Goal: Task Accomplishment & Management: Use online tool/utility

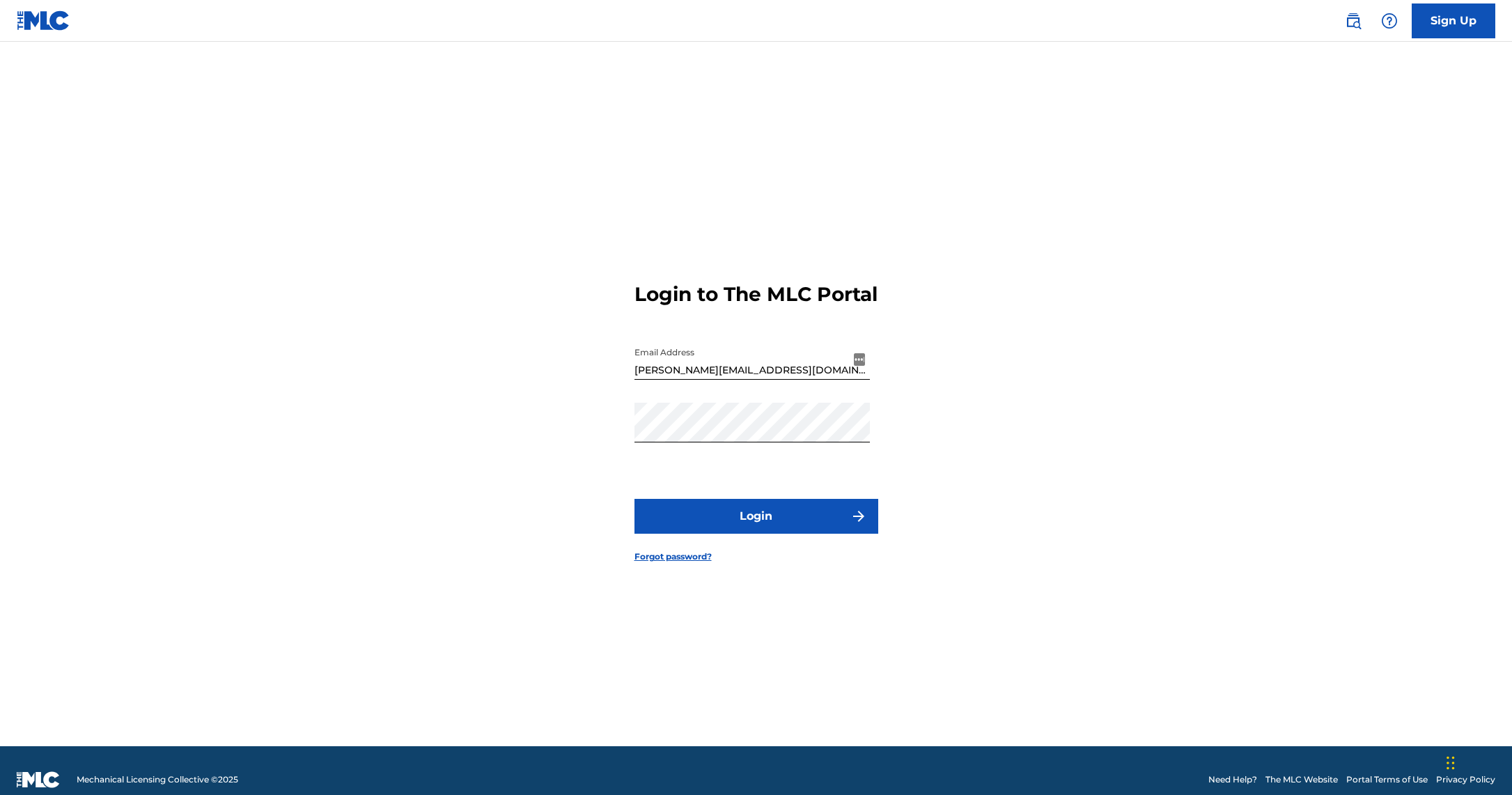
drag, startPoint x: 0, startPoint y: 0, endPoint x: 787, endPoint y: 544, distance: 956.7
click at [787, 534] on button "Login" at bounding box center [756, 516] width 244 height 35
click at [750, 522] on button "Login" at bounding box center [756, 516] width 244 height 35
click at [742, 522] on button "Login" at bounding box center [756, 516] width 244 height 35
click at [780, 532] on button "Login" at bounding box center [756, 516] width 244 height 35
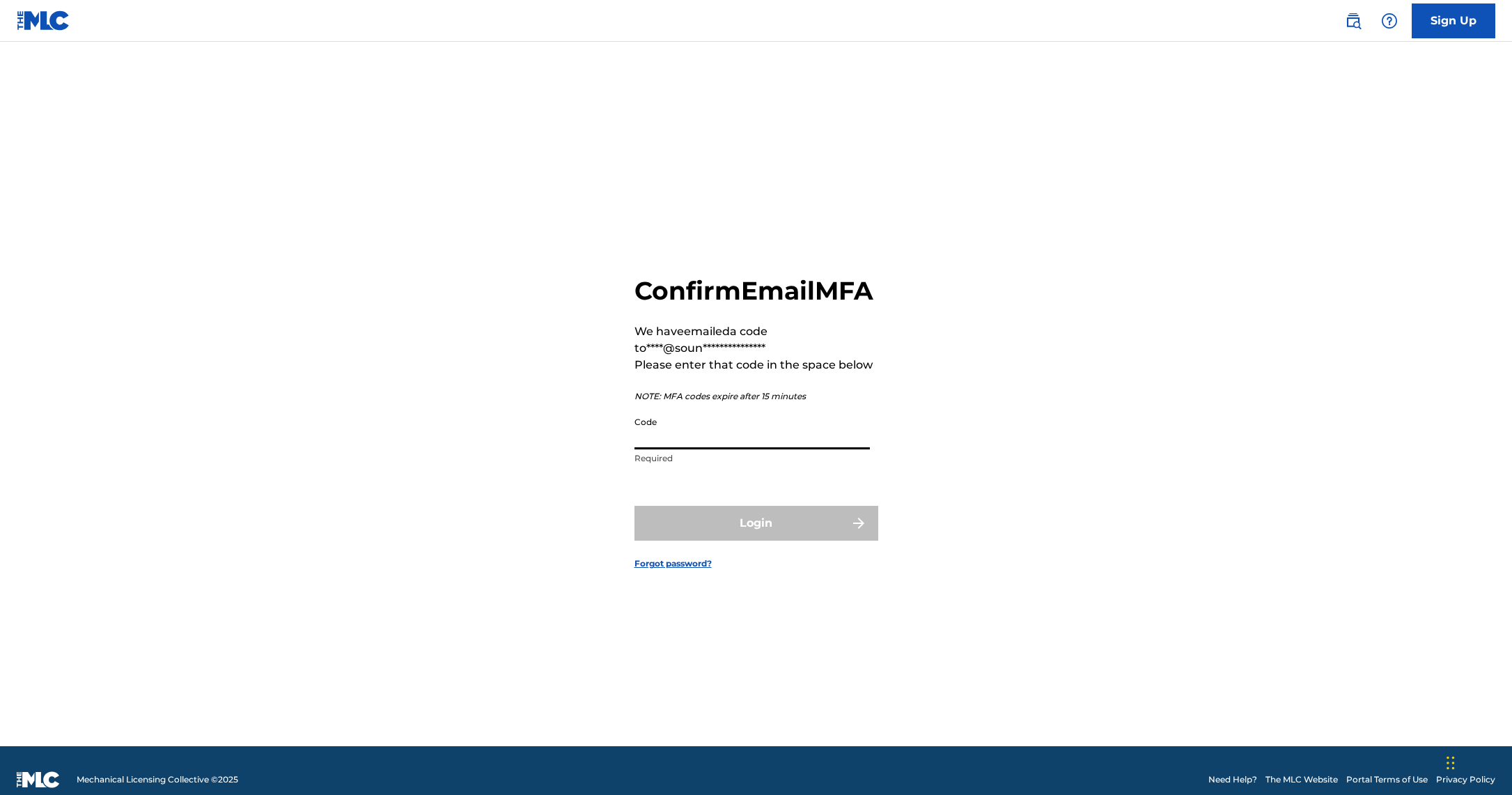
click at [729, 450] on input "Code" at bounding box center [753, 429] width 235 height 39
type input "910925"
click at [754, 541] on button "Login" at bounding box center [756, 523] width 244 height 35
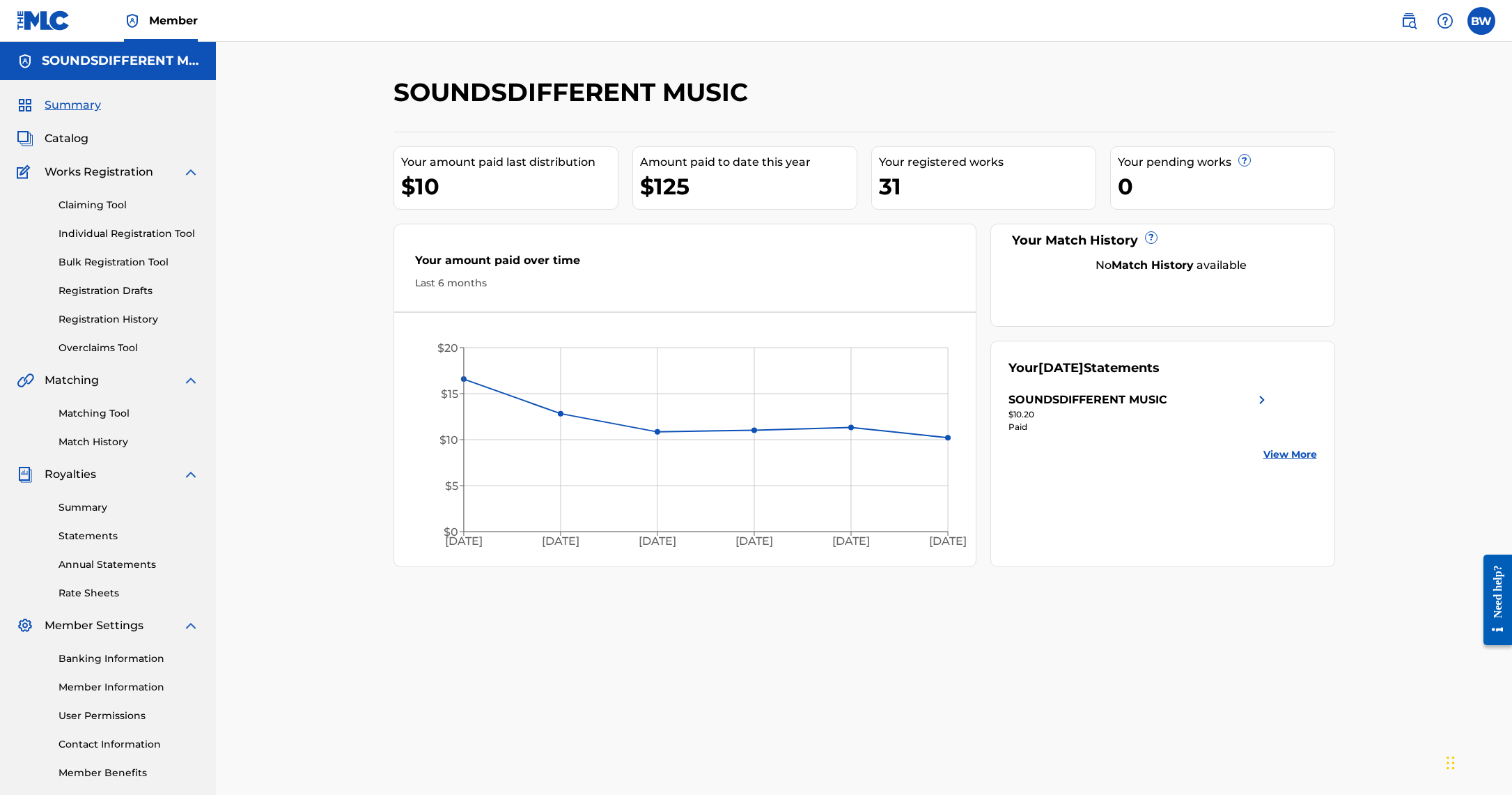
click at [96, 207] on link "Claiming Tool" at bounding box center [128, 205] width 140 height 14
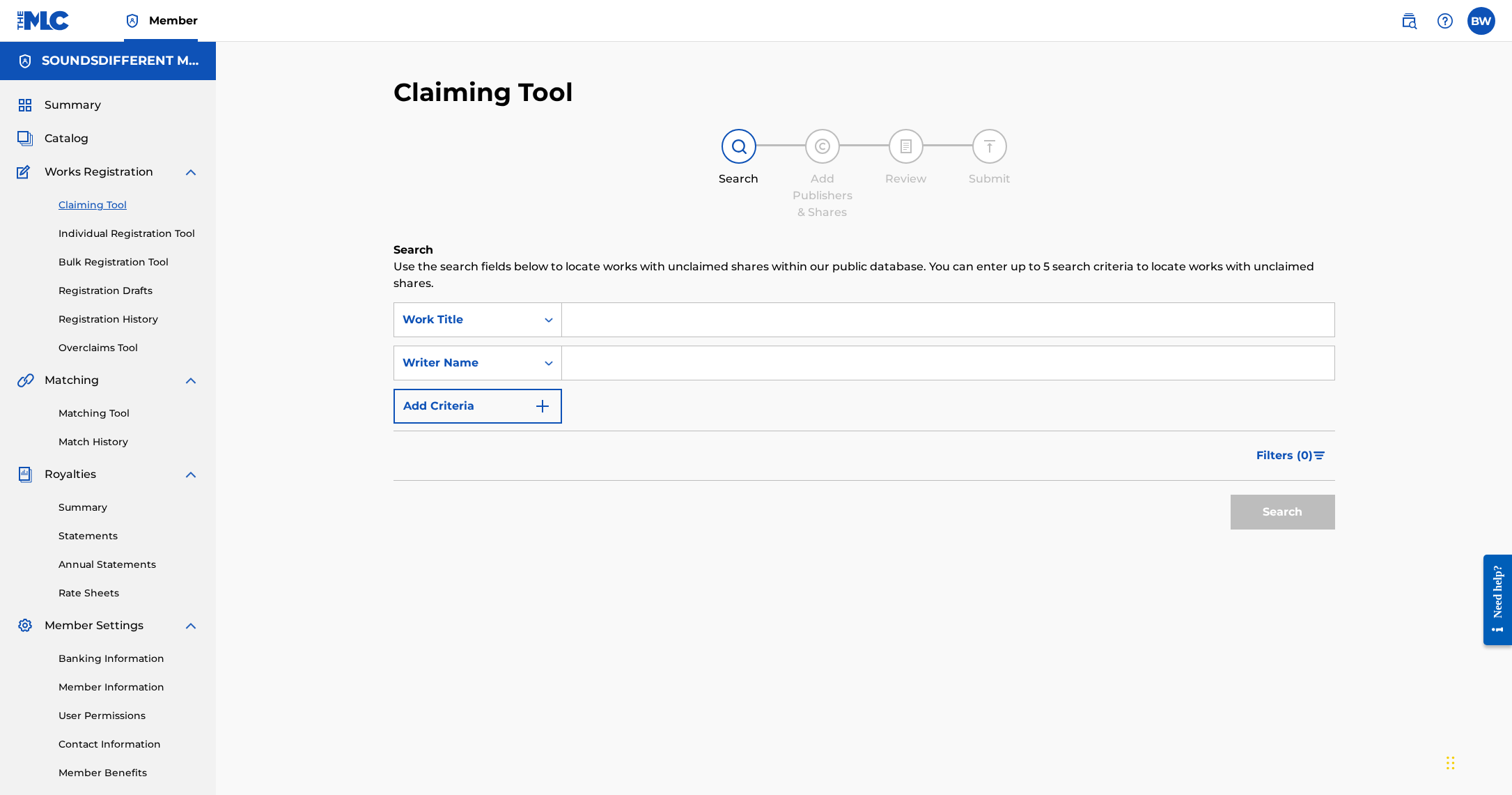
click at [639, 333] on input "Search Form" at bounding box center [948, 320] width 772 height 33
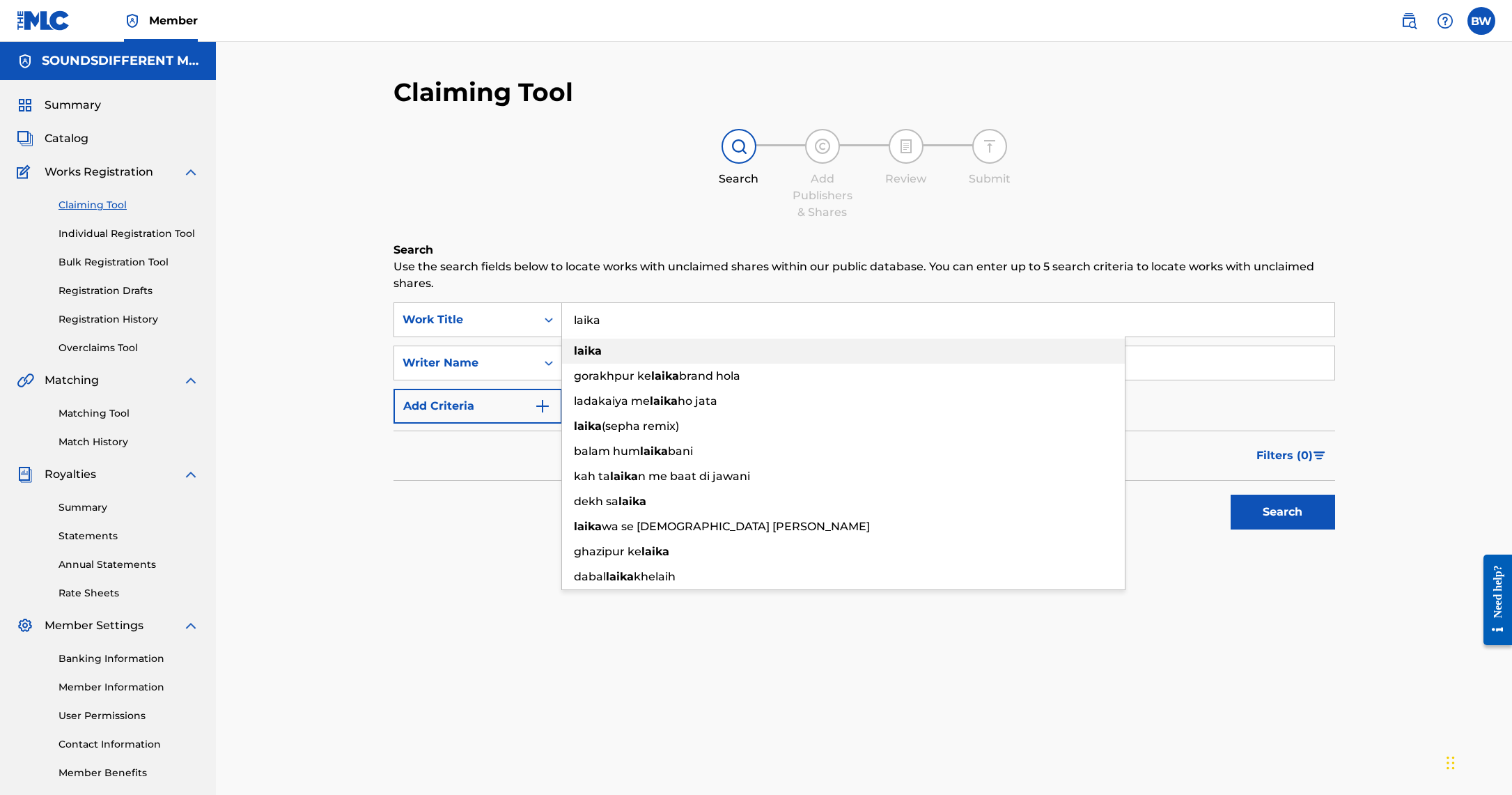
type input "laika"
click at [588, 352] on strong "laika" at bounding box center [588, 350] width 28 height 13
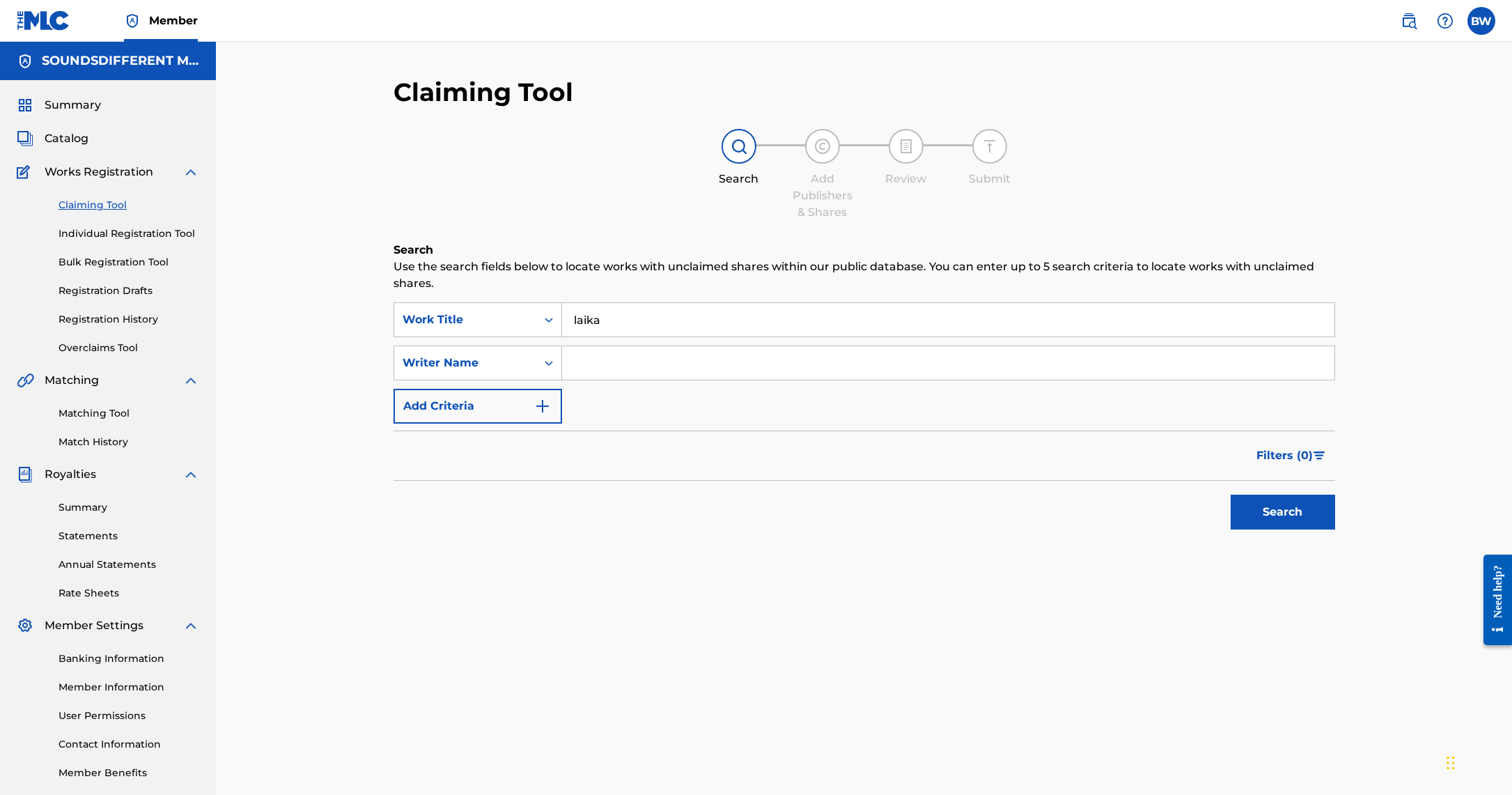
click at [699, 367] on input "Search Form" at bounding box center [948, 363] width 772 height 33
type input "[PERSON_NAME]"
click at [1259, 516] on button "Search" at bounding box center [1283, 512] width 105 height 35
click at [612, 324] on input "laika" at bounding box center [948, 320] width 772 height 33
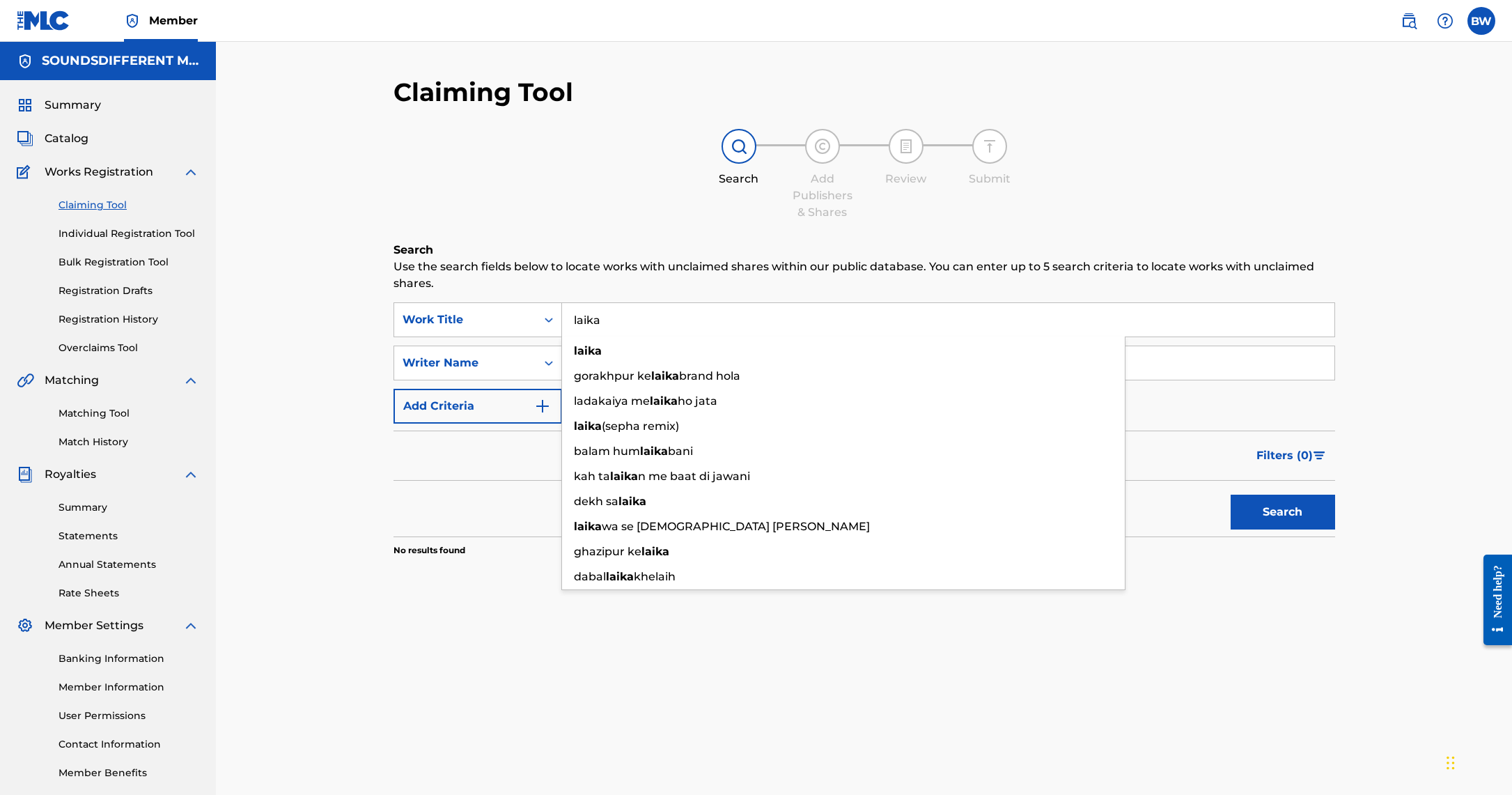
click at [612, 324] on input "laika" at bounding box center [948, 320] width 772 height 33
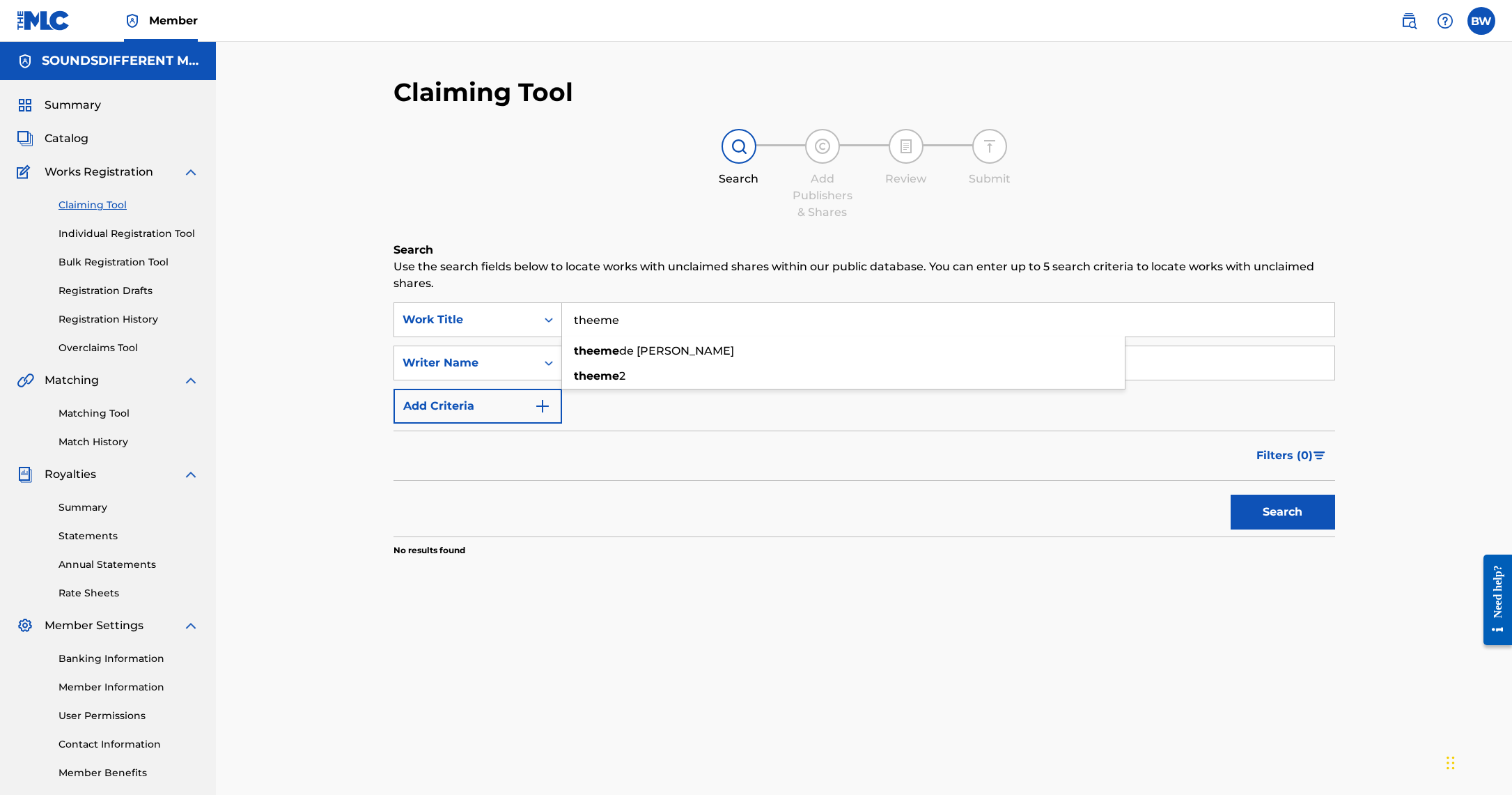
type input "theeme"
click at [926, 420] on div "SearchWithCriteria0de7729e-cbec-4f86-828d-de769c5697fd Work Title theeme Search…" at bounding box center [864, 363] width 942 height 121
click at [1278, 511] on button "Search" at bounding box center [1283, 512] width 105 height 35
click at [654, 363] on input "[PERSON_NAME]" at bounding box center [948, 363] width 772 height 33
click at [654, 362] on input "[PERSON_NAME]" at bounding box center [948, 363] width 772 height 33
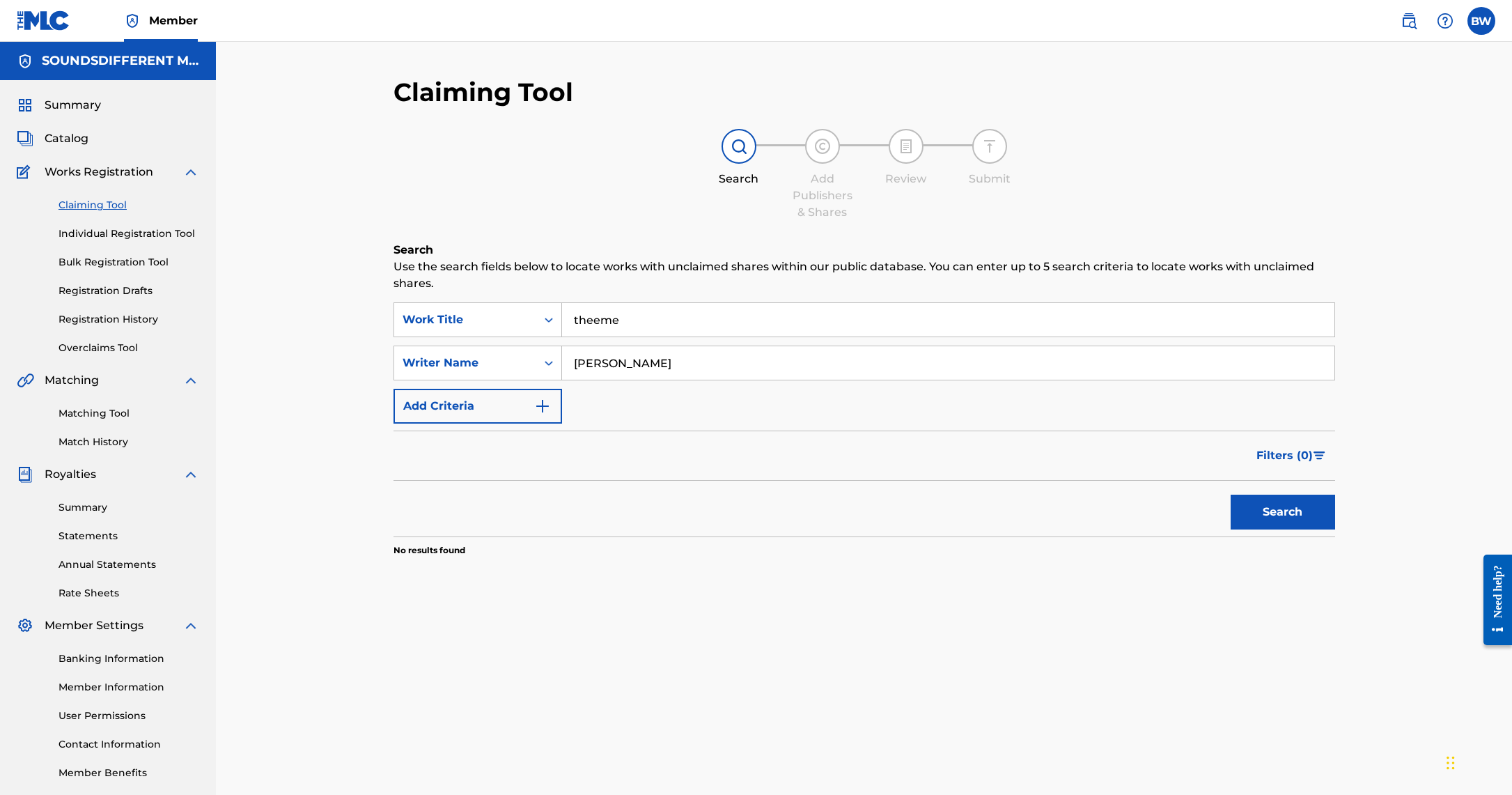
click at [654, 362] on input "[PERSON_NAME]" at bounding box center [948, 363] width 772 height 33
click at [1258, 513] on button "Search" at bounding box center [1283, 512] width 105 height 35
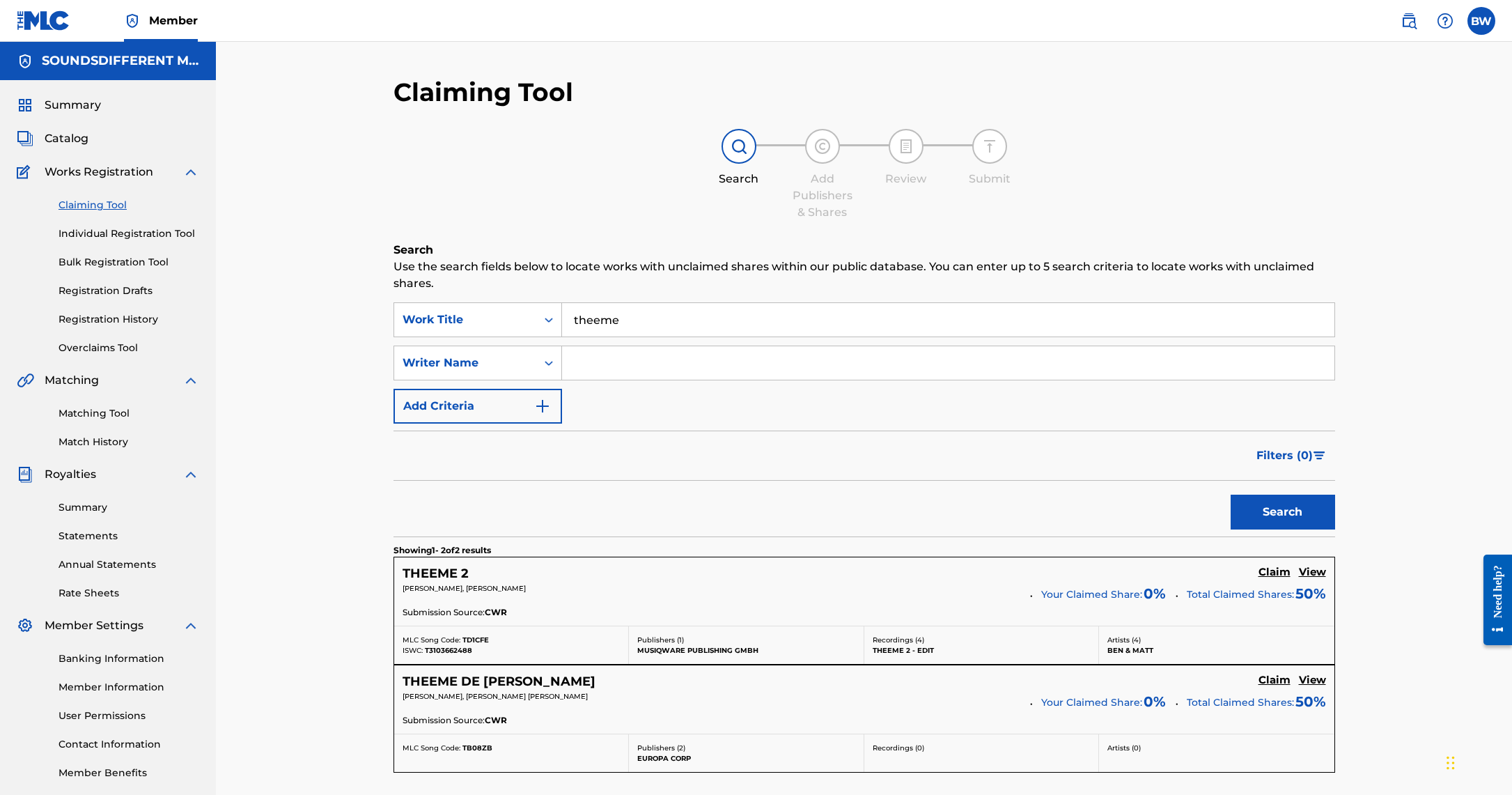
click at [673, 335] on input "theeme" at bounding box center [948, 320] width 772 height 33
click at [667, 329] on input "theeme" at bounding box center [948, 320] width 772 height 33
type input "caught up in this illusion"
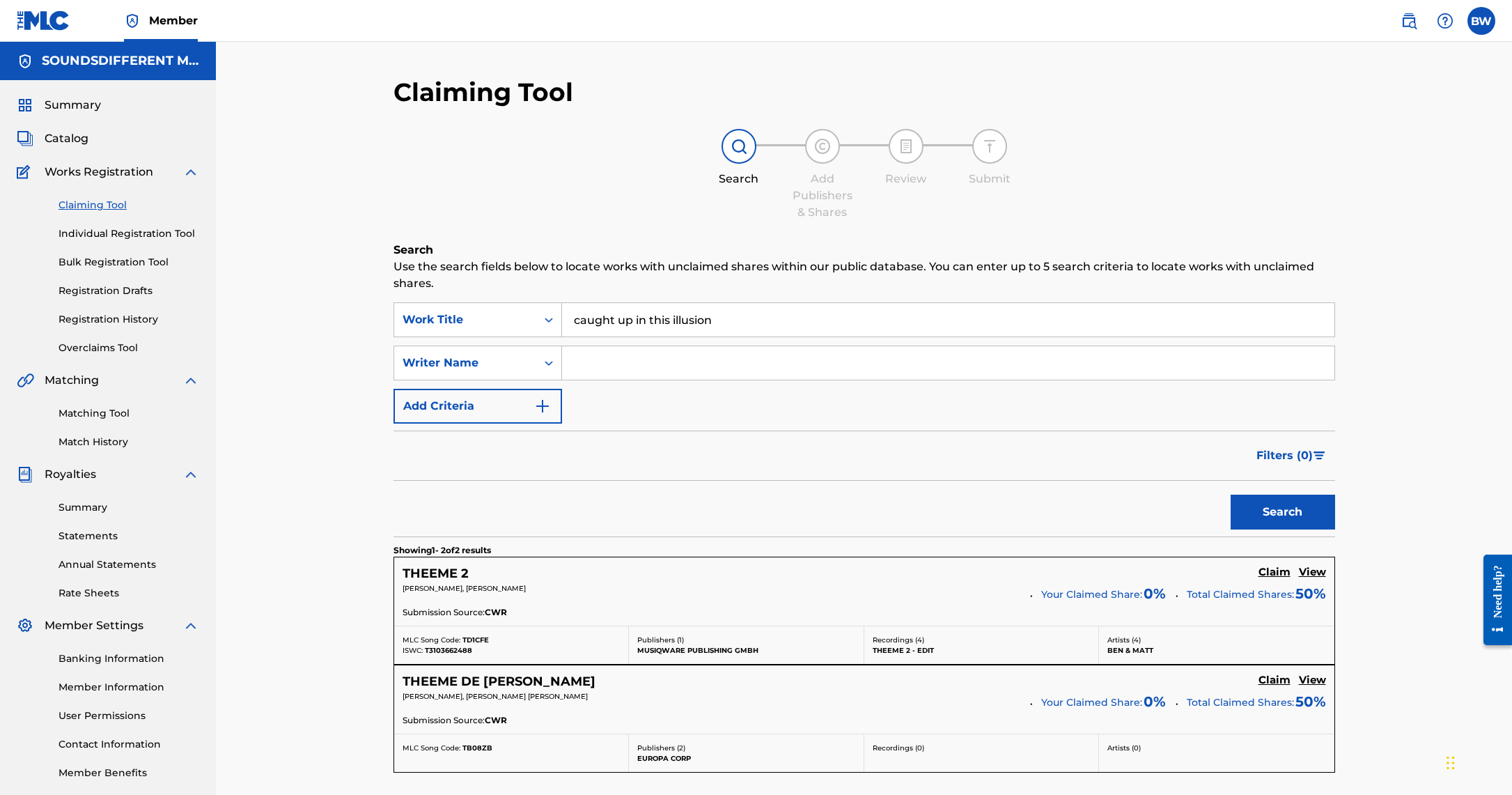
click at [1318, 519] on button "Search" at bounding box center [1283, 512] width 105 height 35
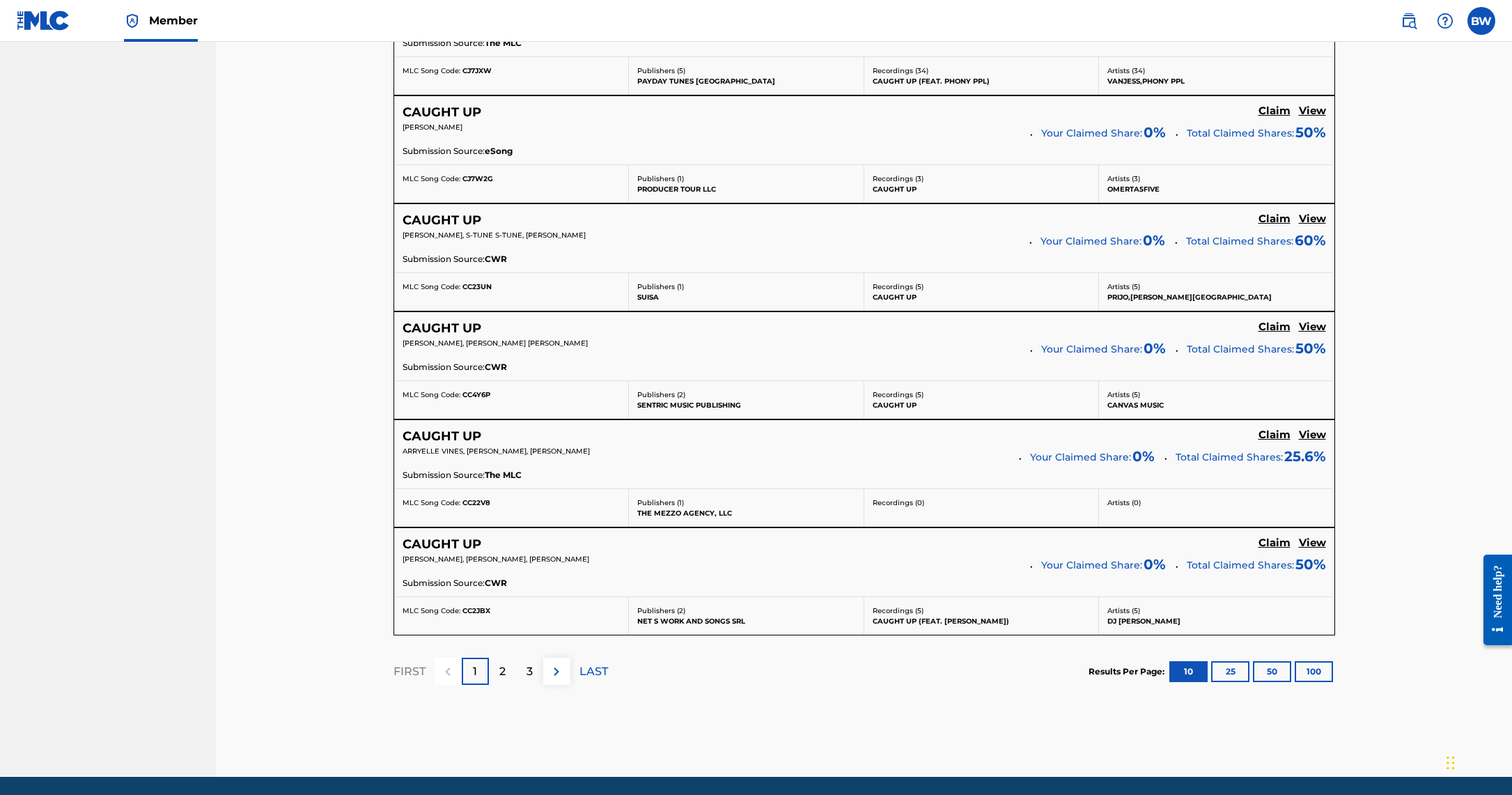
scroll to position [1004, 0]
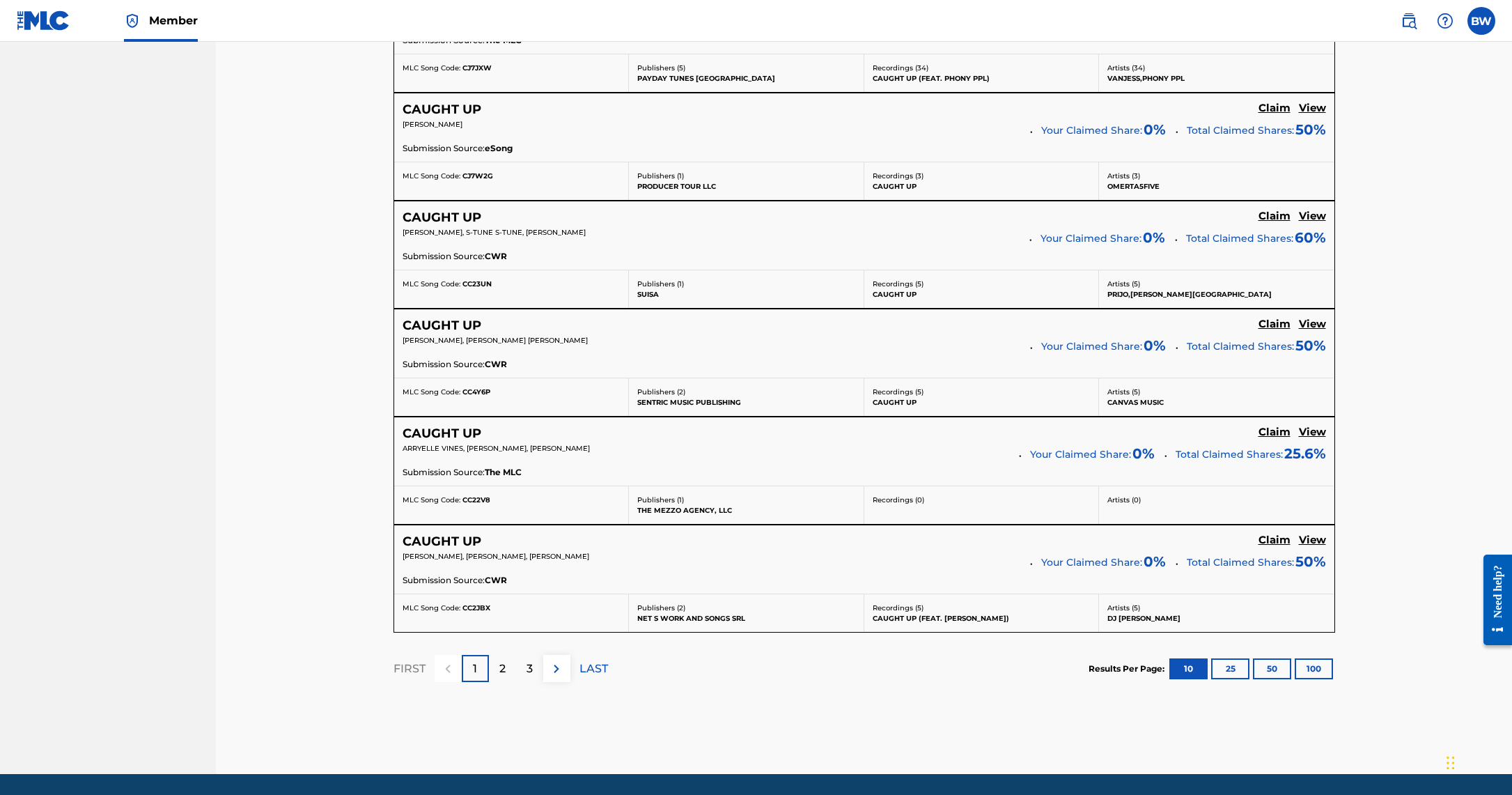
click at [510, 661] on div "2" at bounding box center [503, 668] width 27 height 27
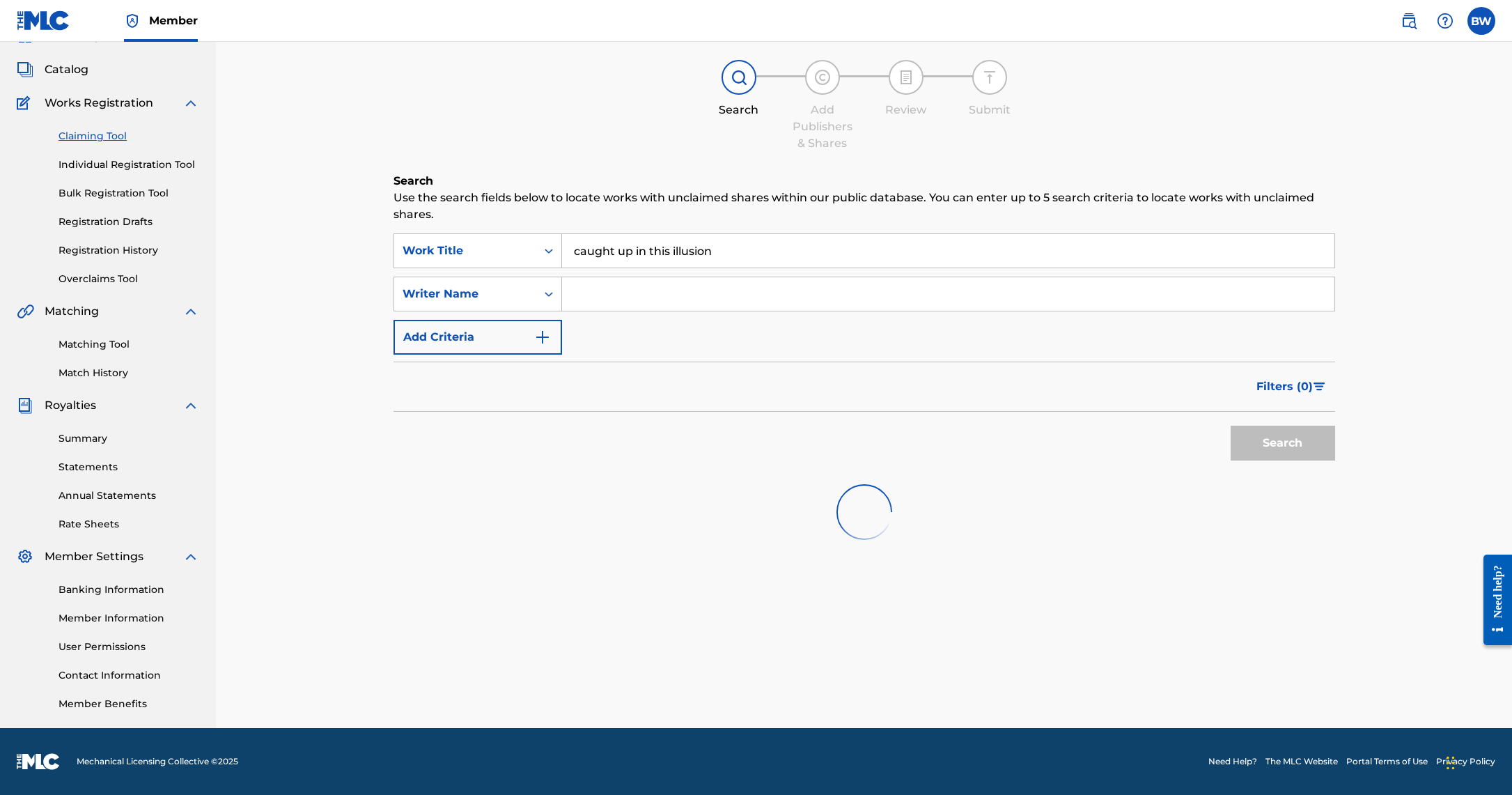
scroll to position [69, 0]
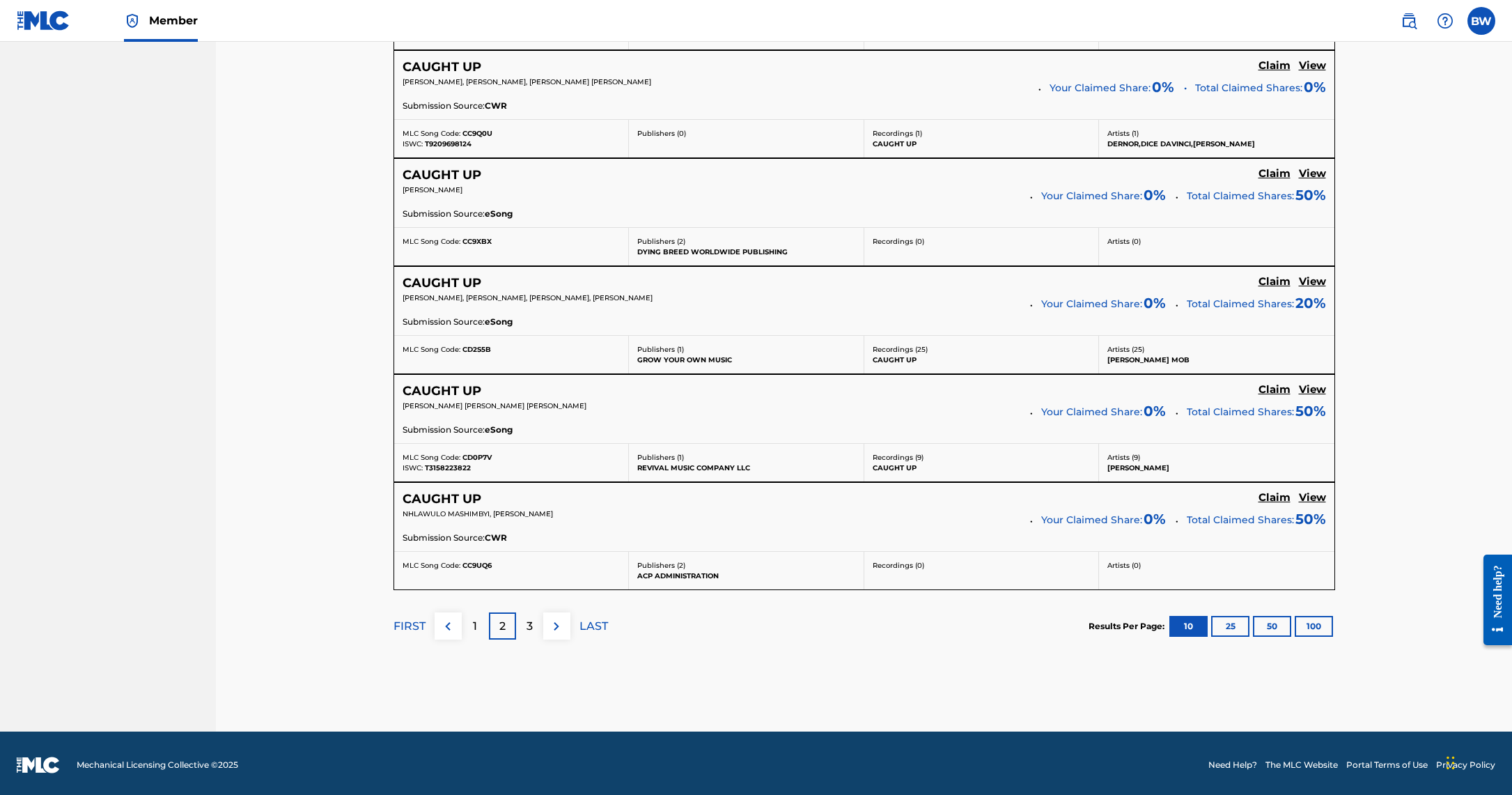
click at [532, 621] on p "3" at bounding box center [529, 626] width 6 height 17
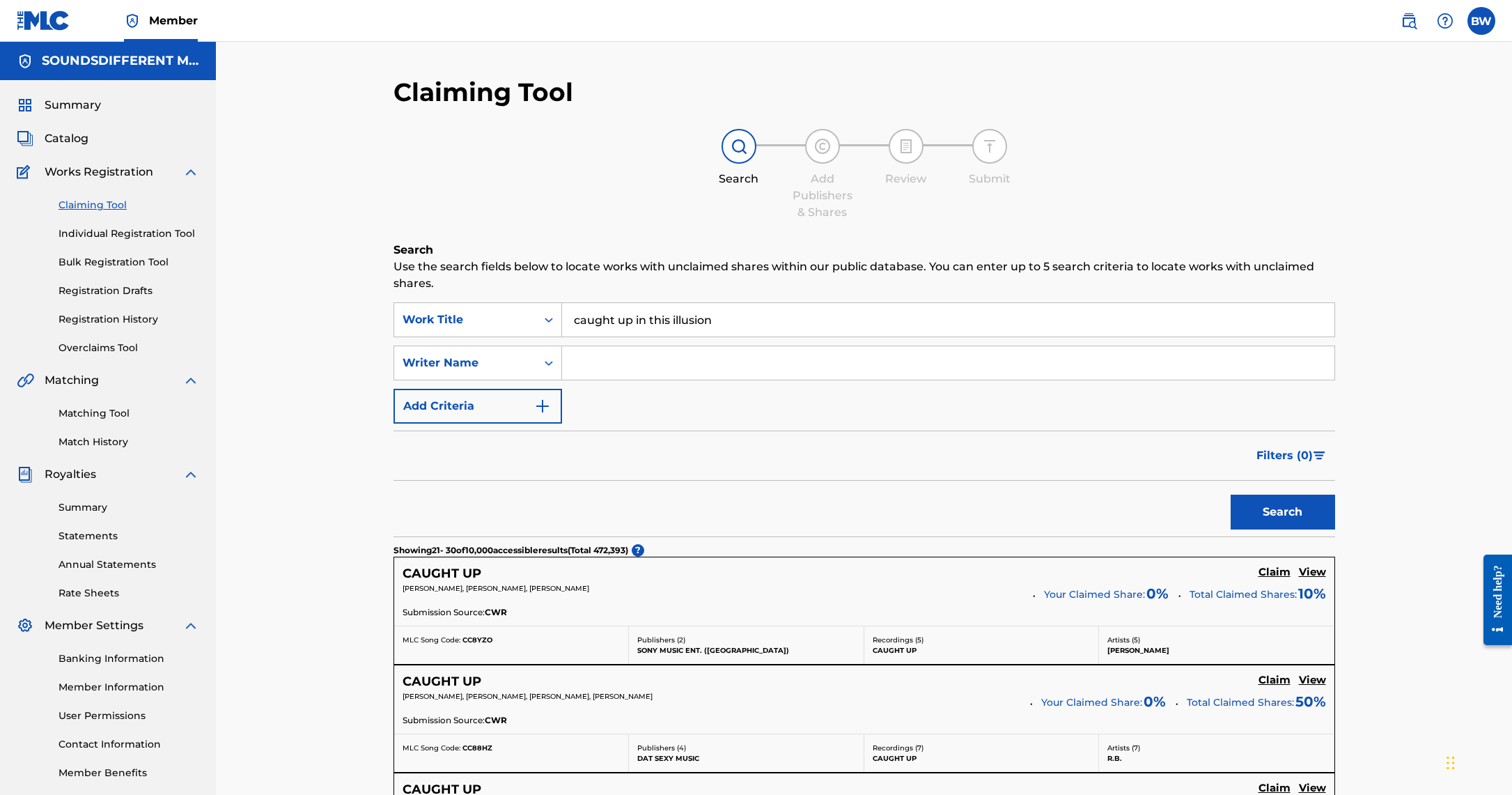
scroll to position [0, 0]
click at [630, 365] on input "Search Form" at bounding box center [948, 363] width 772 height 33
type input "whalum"
click at [1284, 515] on button "Search" at bounding box center [1283, 512] width 105 height 35
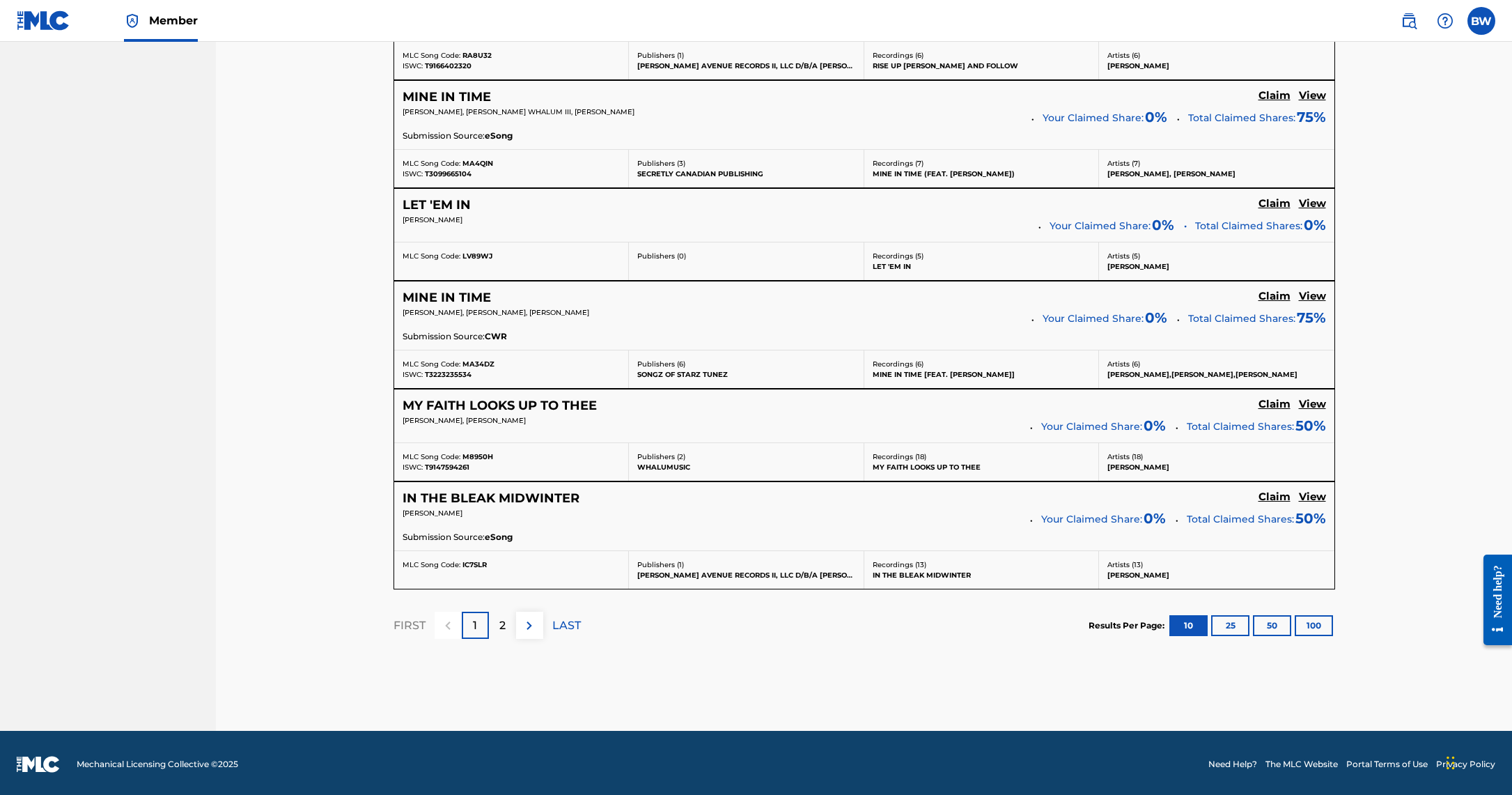
scroll to position [985, 0]
click at [507, 620] on div "2" at bounding box center [503, 626] width 27 height 27
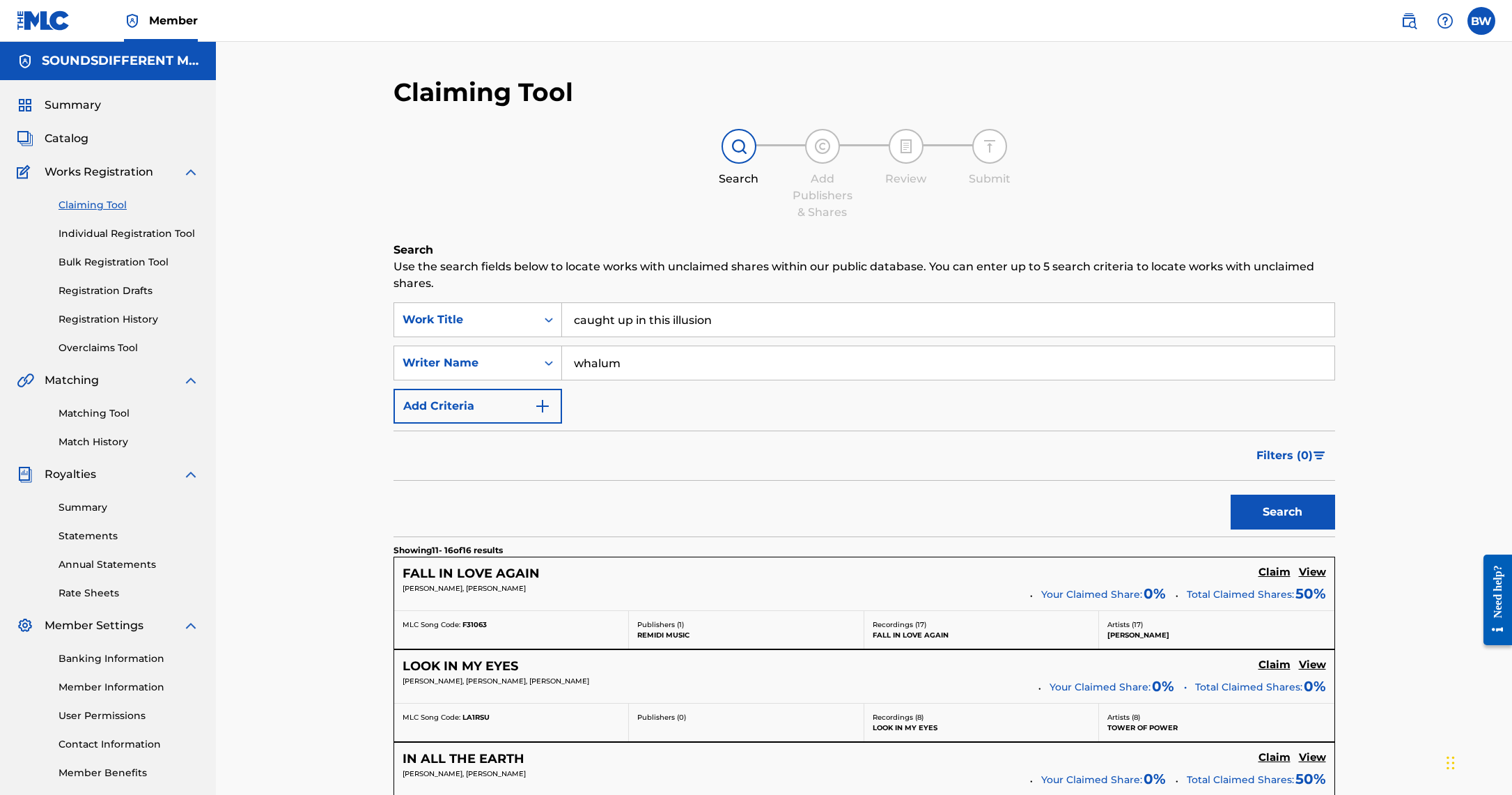
scroll to position [0, 0]
click at [87, 106] on span "Summary" at bounding box center [73, 105] width 56 height 17
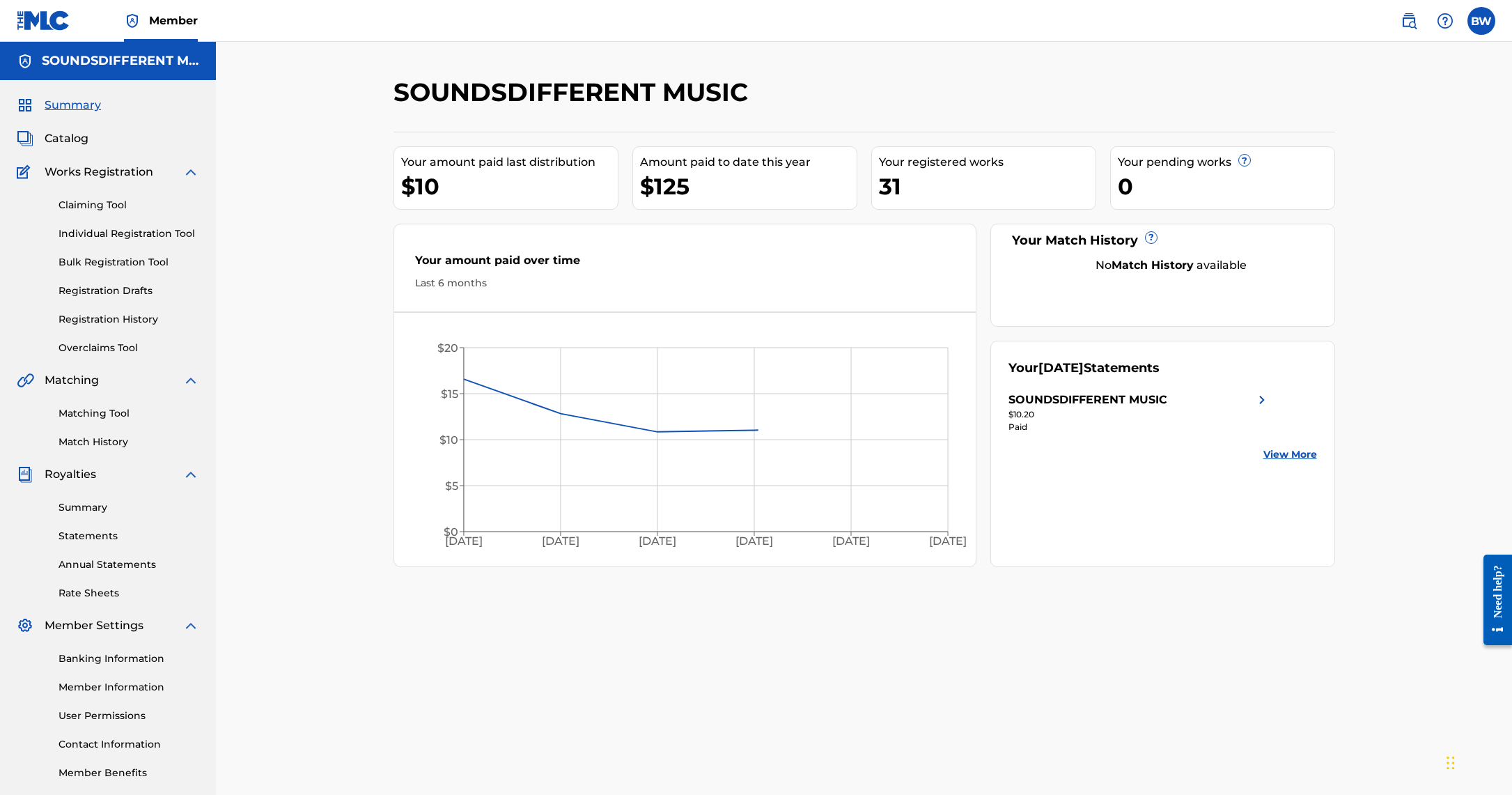
click at [74, 134] on span "Catalog" at bounding box center [67, 139] width 44 height 17
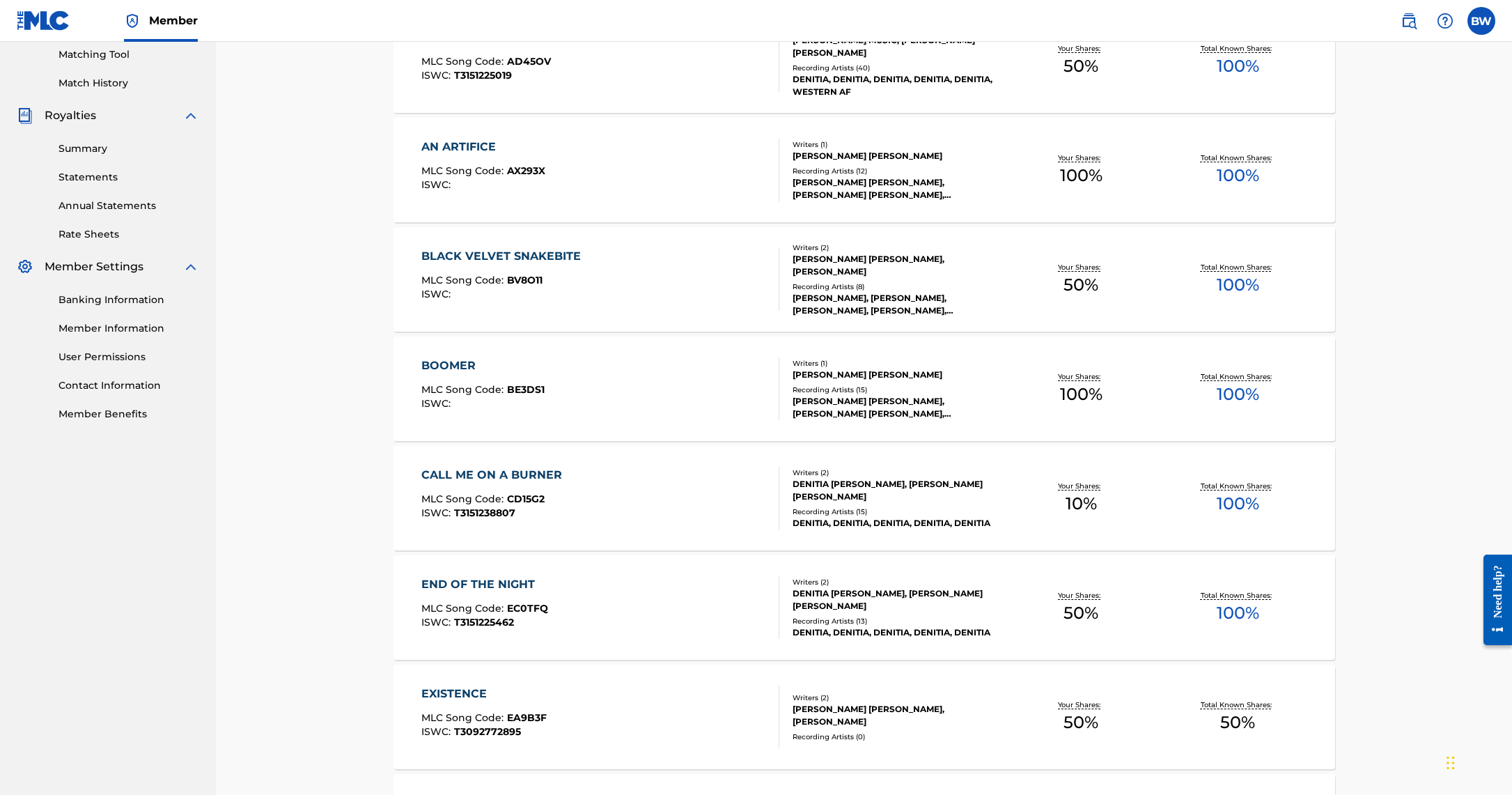
scroll to position [362, 0]
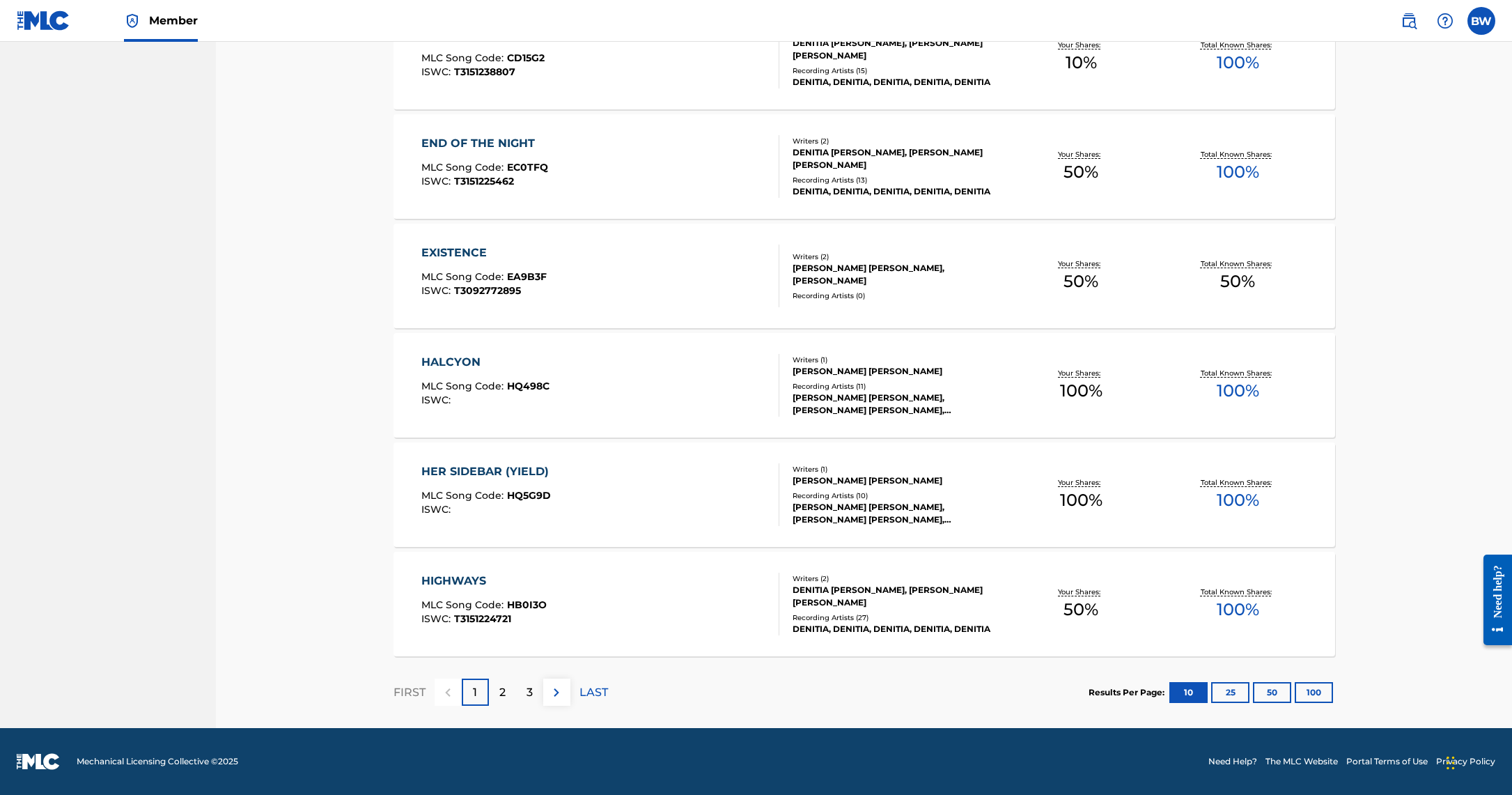
click at [535, 689] on div "3" at bounding box center [530, 692] width 27 height 27
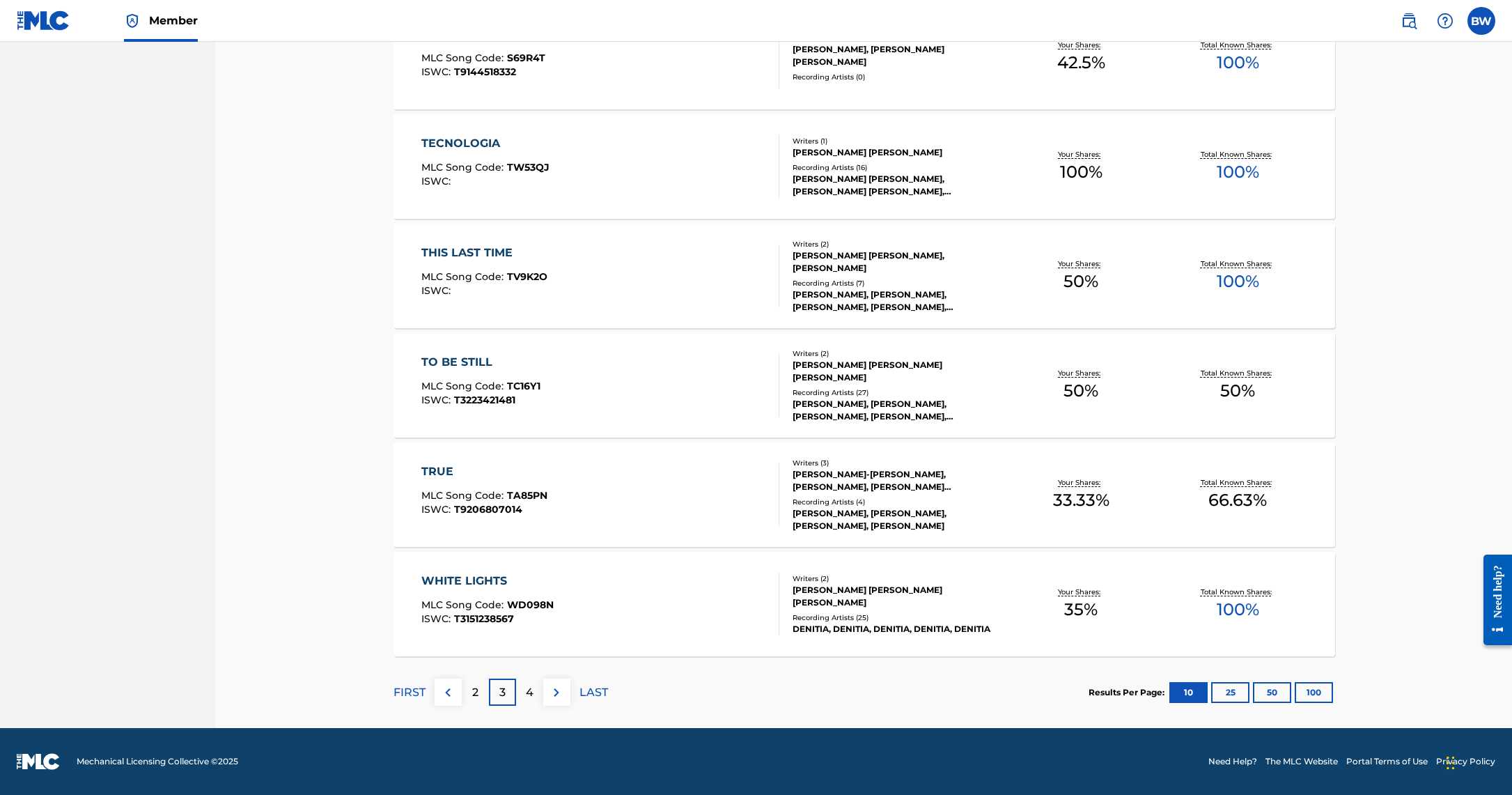
scroll to position [800, 0]
click at [535, 695] on div "4" at bounding box center [530, 692] width 27 height 27
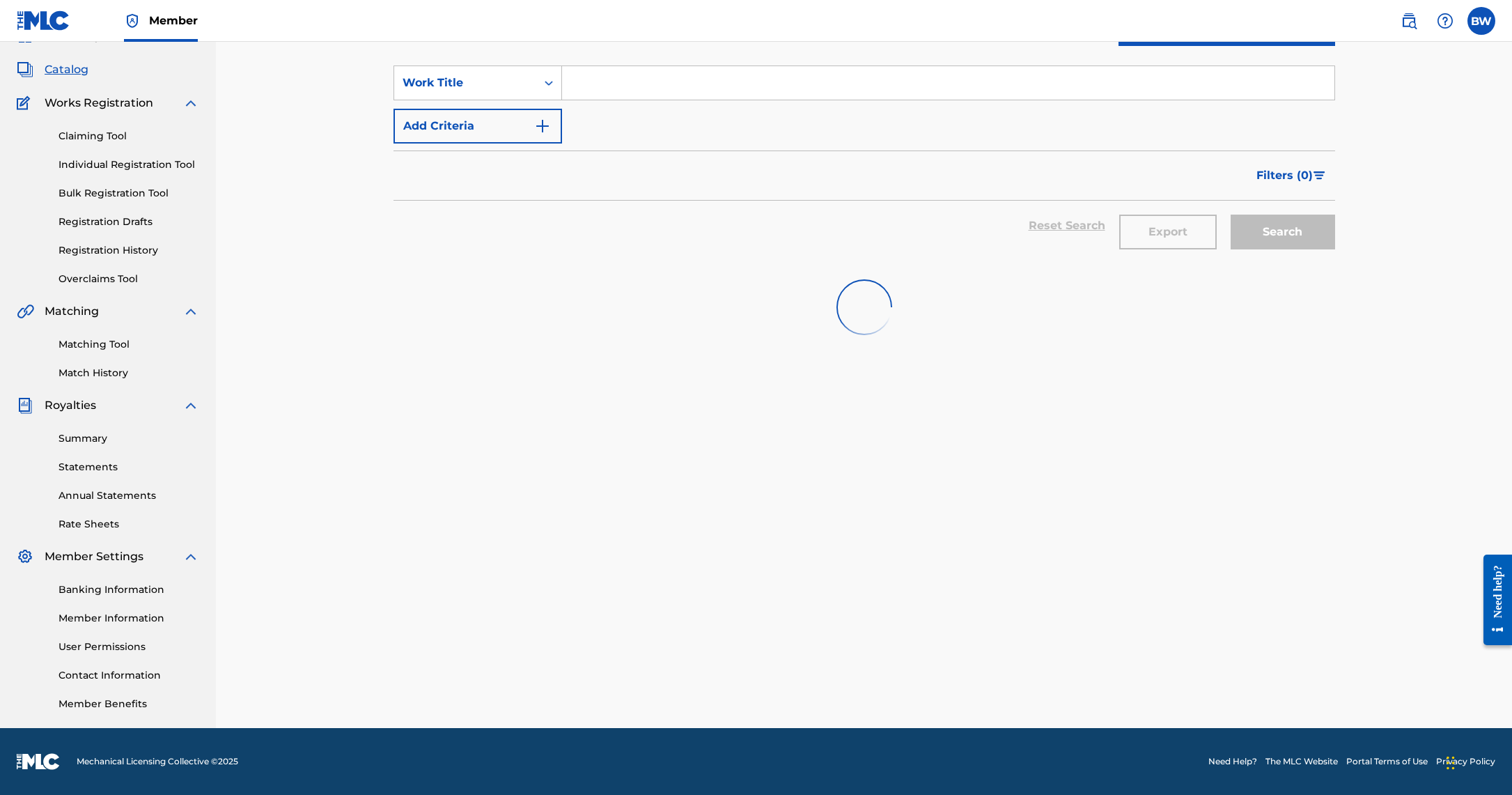
scroll to position [69, 0]
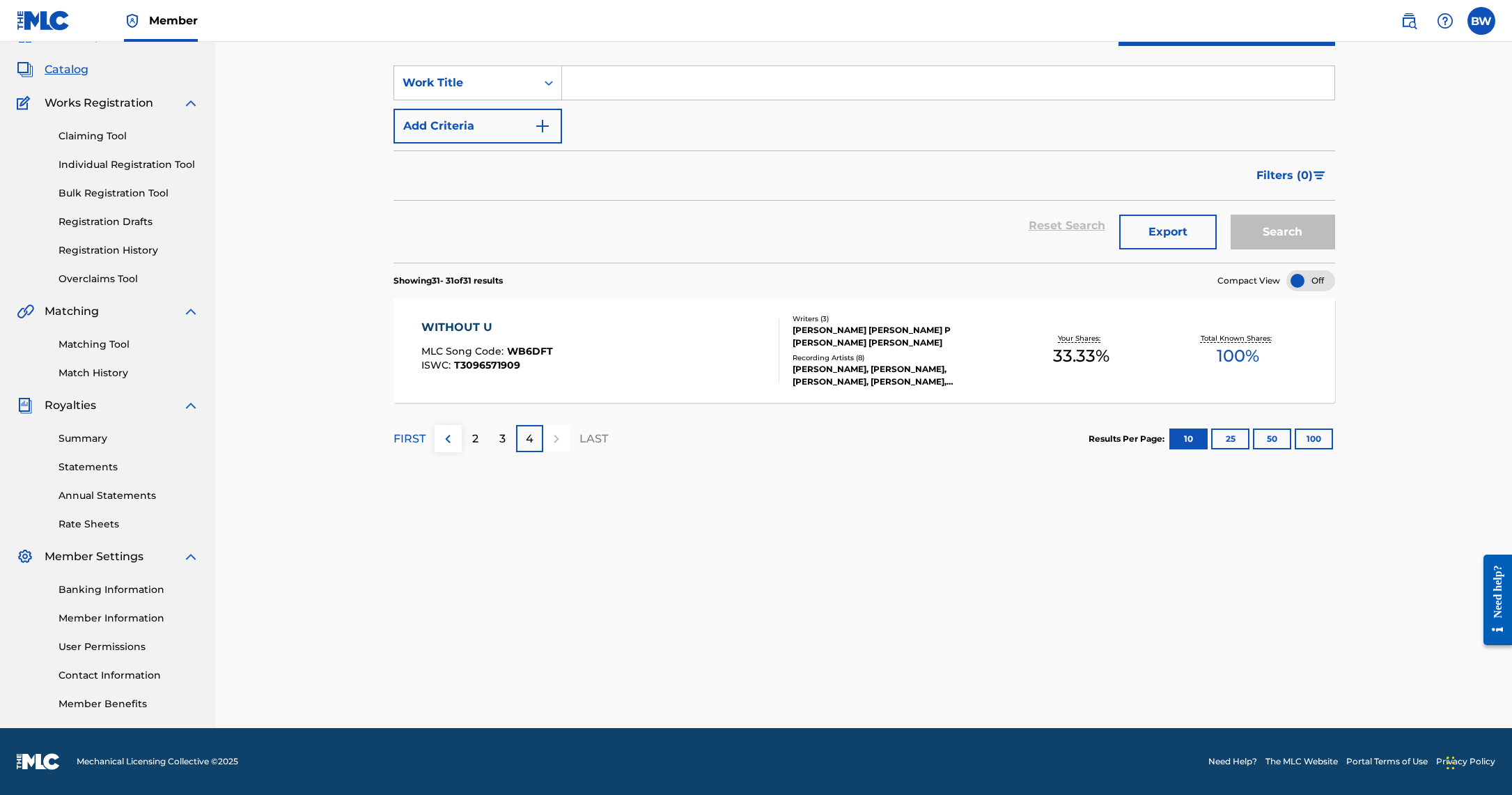
click at [474, 438] on p "2" at bounding box center [475, 439] width 6 height 17
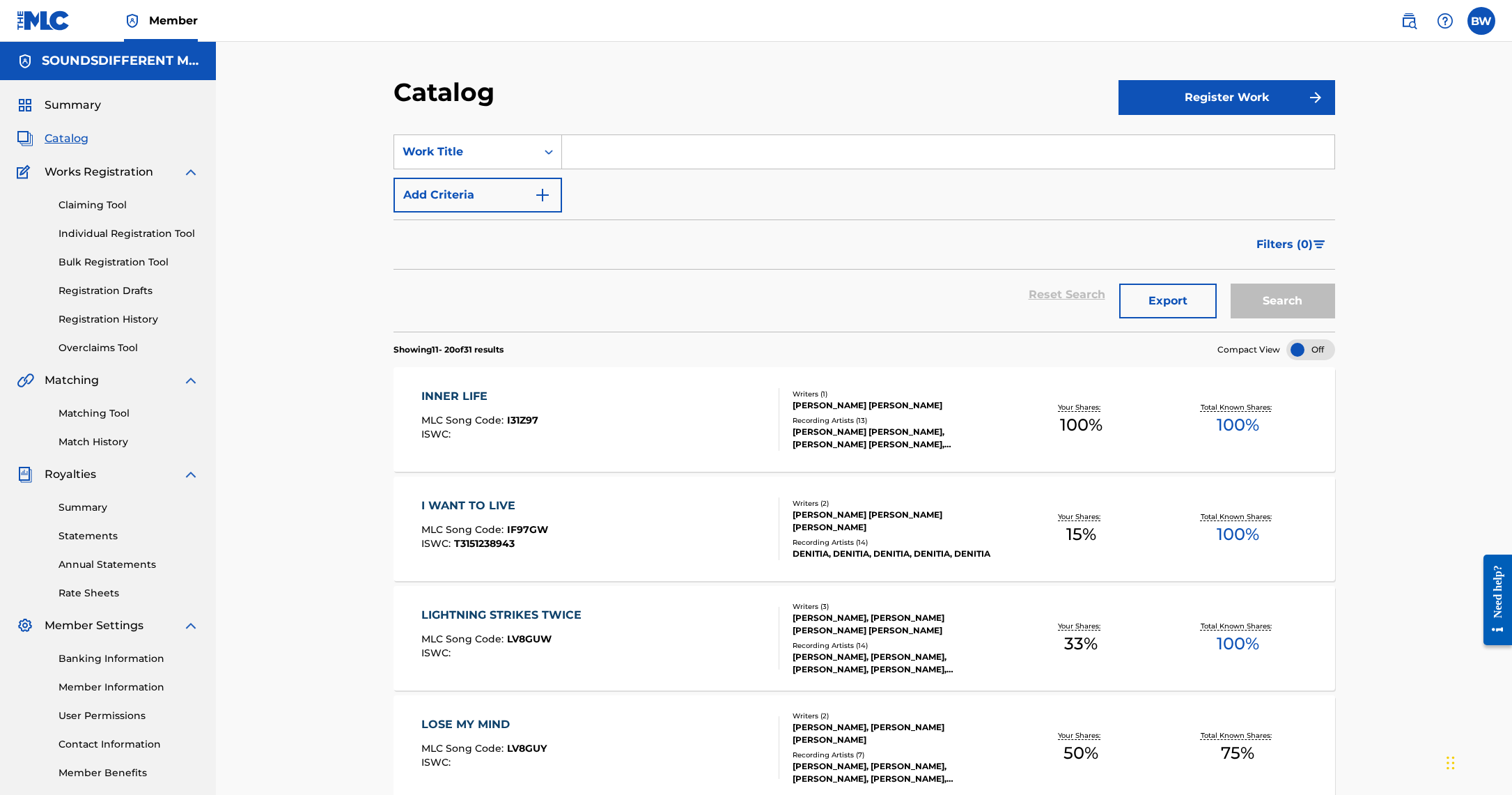
scroll to position [0, 0]
